Goal: Information Seeking & Learning: Learn about a topic

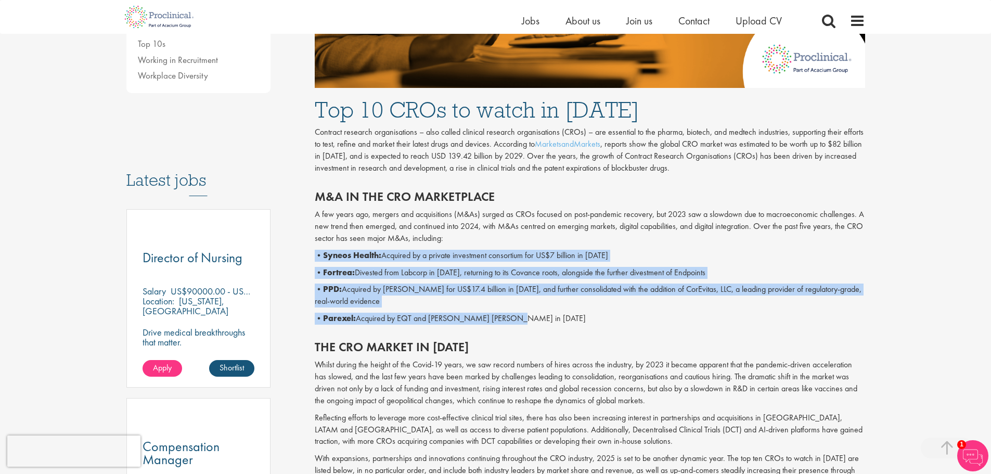
drag, startPoint x: 520, startPoint y: 313, endPoint x: 316, endPoint y: 256, distance: 212.2
click at [316, 256] on div "M&A in the CRO marketplace A few years ago, mergers and acquisitions (M&As) sur…" at bounding box center [590, 254] width 566 height 150
click at [331, 275] on b "Fortrea:" at bounding box center [339, 272] width 32 height 11
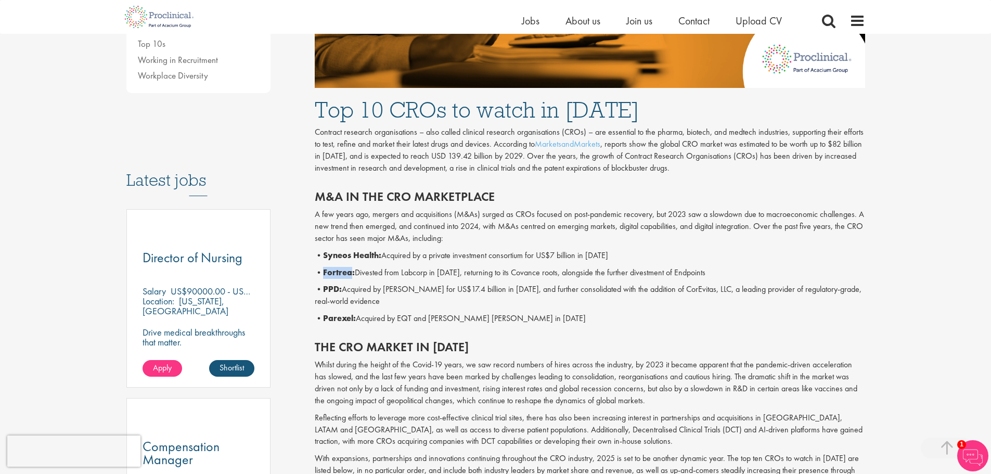
click at [331, 275] on b "Fortrea:" at bounding box center [339, 272] width 32 height 11
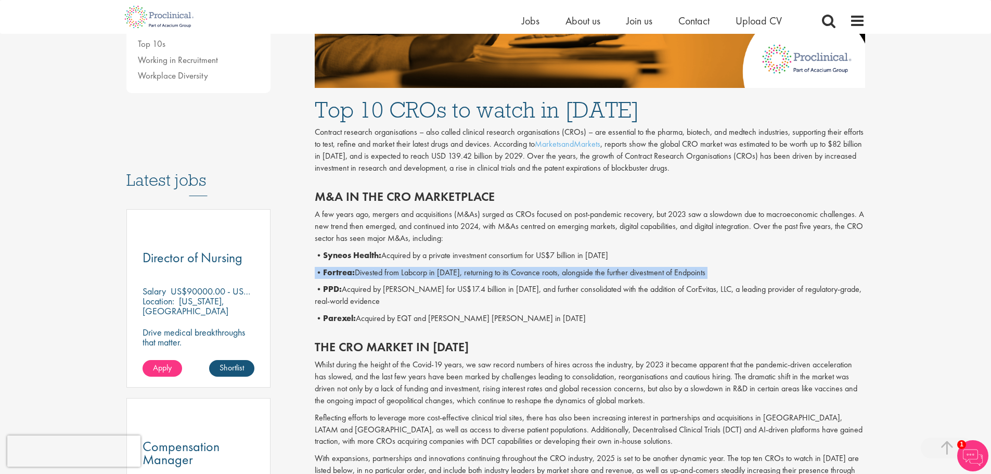
click at [332, 274] on b "Fortrea:" at bounding box center [339, 272] width 32 height 11
click at [332, 273] on b "Fortrea:" at bounding box center [339, 272] width 32 height 11
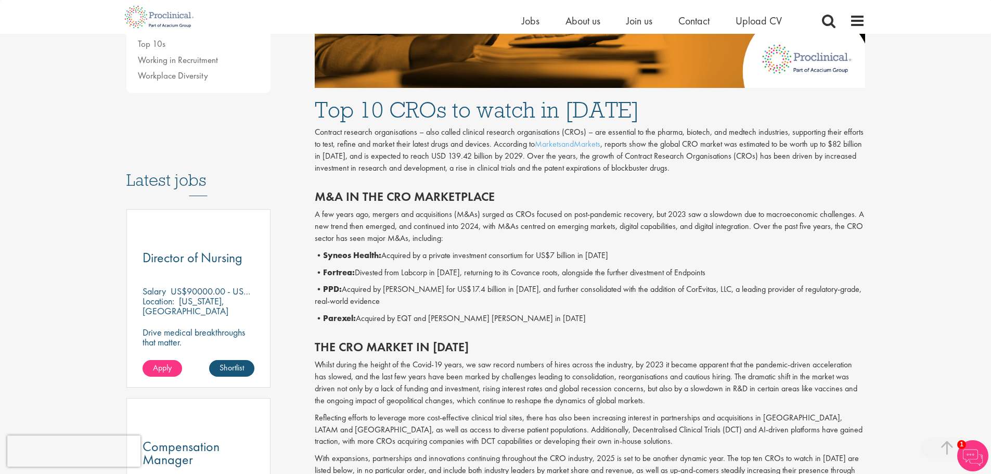
click at [334, 271] on b "Fortrea:" at bounding box center [339, 272] width 32 height 11
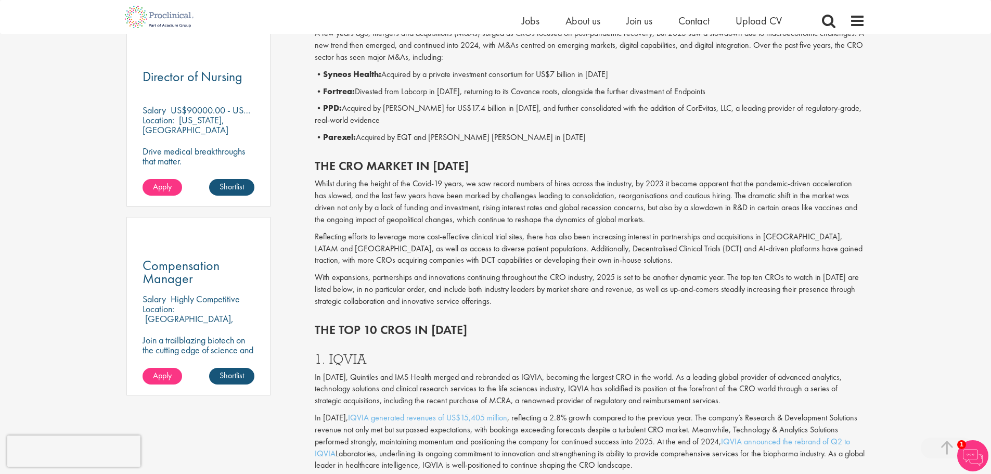
scroll to position [468, 0]
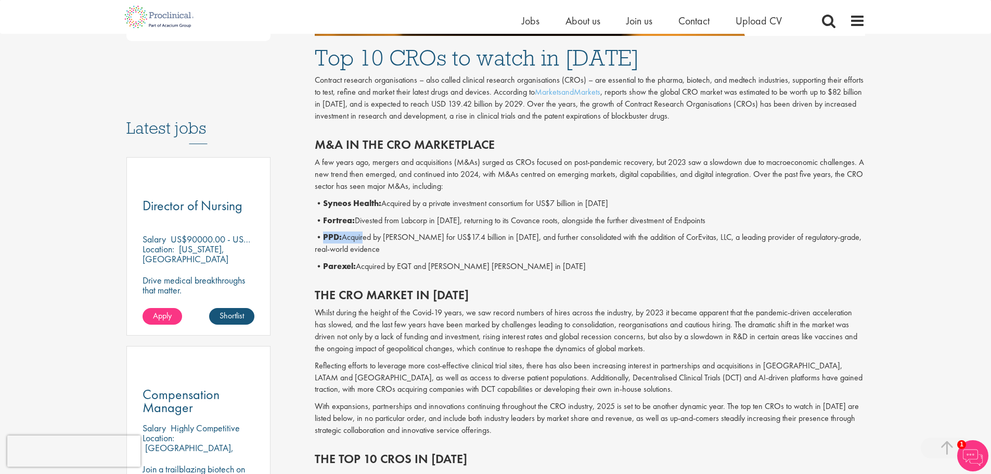
drag, startPoint x: 365, startPoint y: 240, endPoint x: 324, endPoint y: 241, distance: 40.6
click at [324, 241] on p "• PPD: Acquired by [PERSON_NAME] for US$17.4 billion in [DATE], and further con…" at bounding box center [590, 243] width 550 height 24
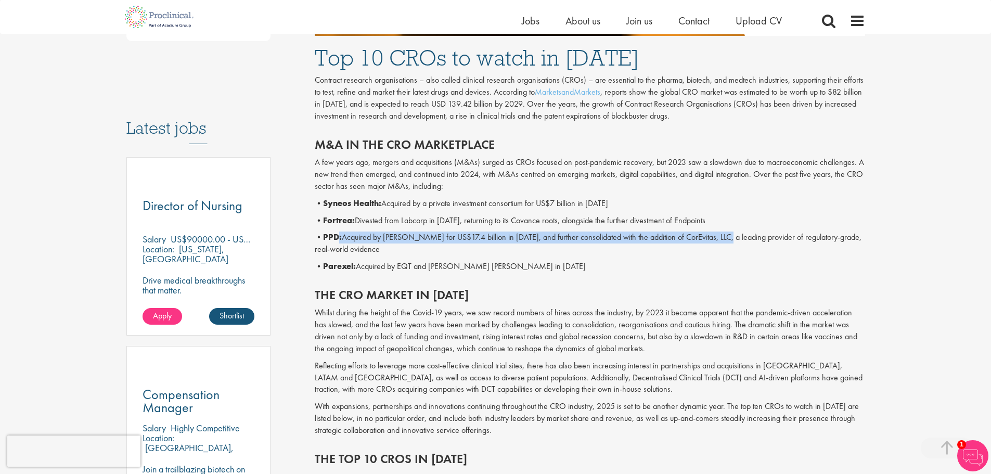
drag, startPoint x: 719, startPoint y: 232, endPoint x: 339, endPoint y: 238, distance: 380.7
click at [339, 238] on p "• PPD: Acquired by [PERSON_NAME] for US$17.4 billion in [DATE], and further con…" at bounding box center [590, 243] width 550 height 24
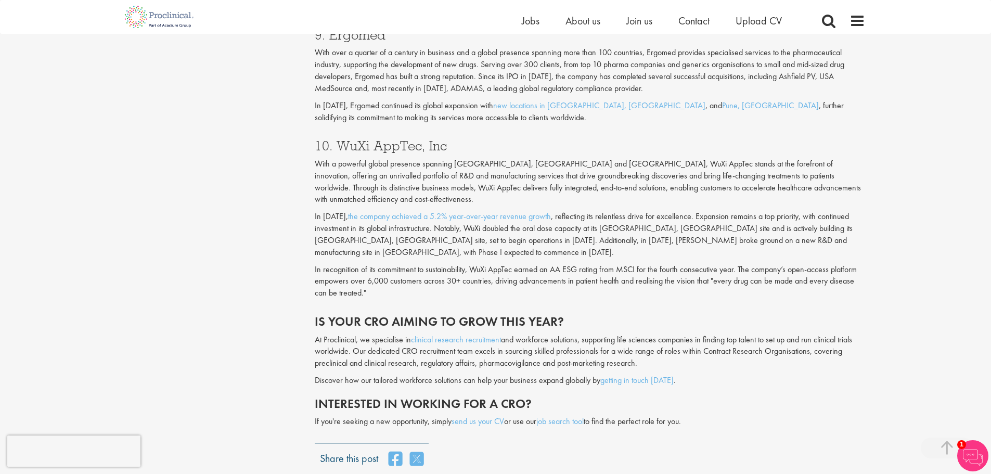
scroll to position [2340, 0]
